Goal: Information Seeking & Learning: Learn about a topic

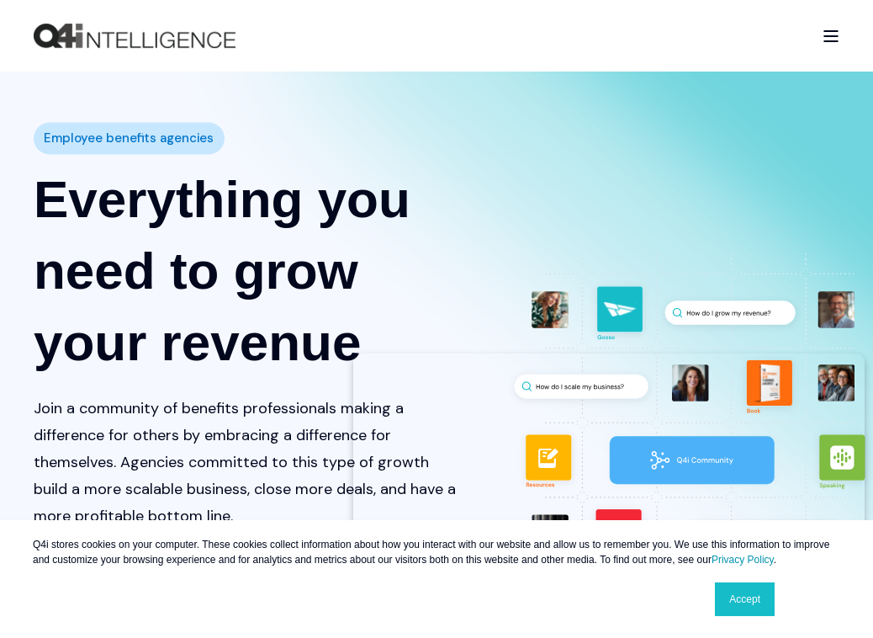
click at [821, 31] on link "Open Burger Menu" at bounding box center [831, 36] width 34 height 29
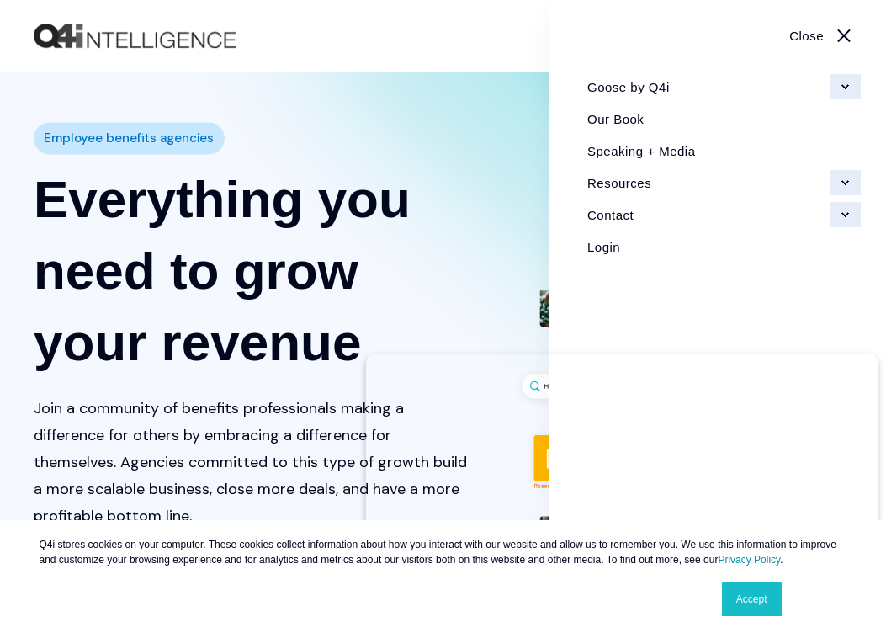
click at [622, 151] on link "Speaking + Media" at bounding box center [718, 151] width 286 height 32
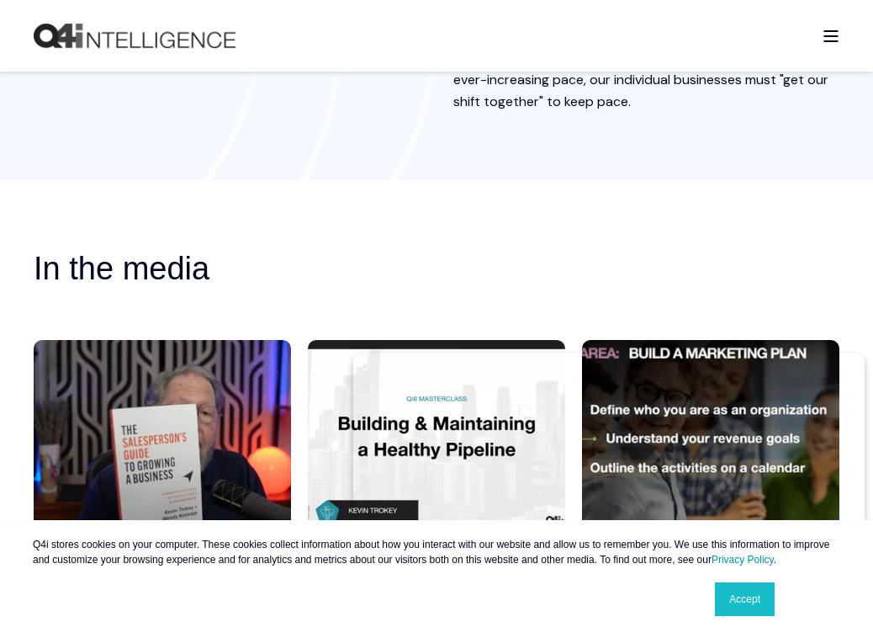
scroll to position [2200, 0]
